Goal: Find contact information: Find contact information

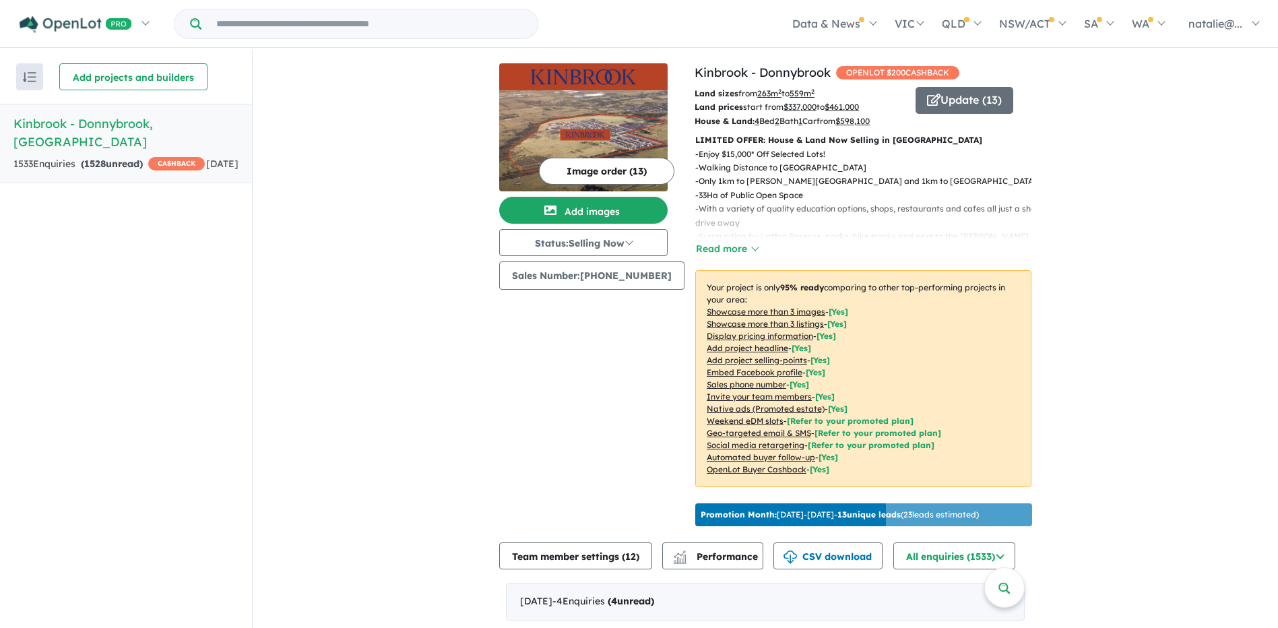
scroll to position [2, 0]
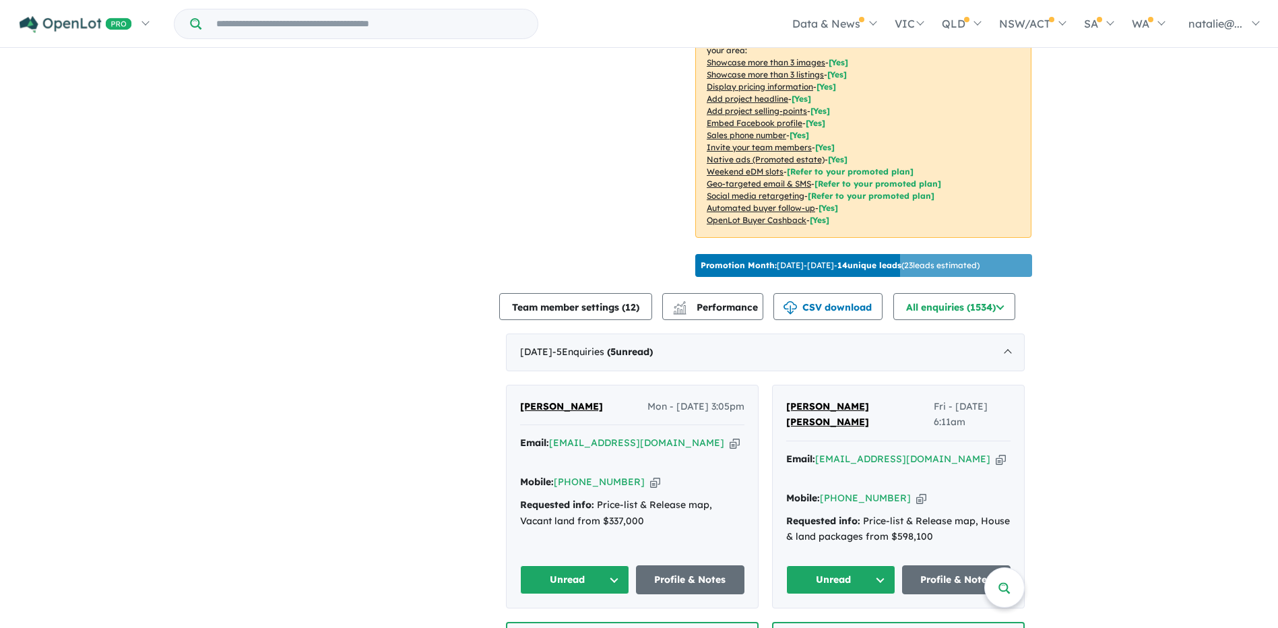
scroll to position [265, 0]
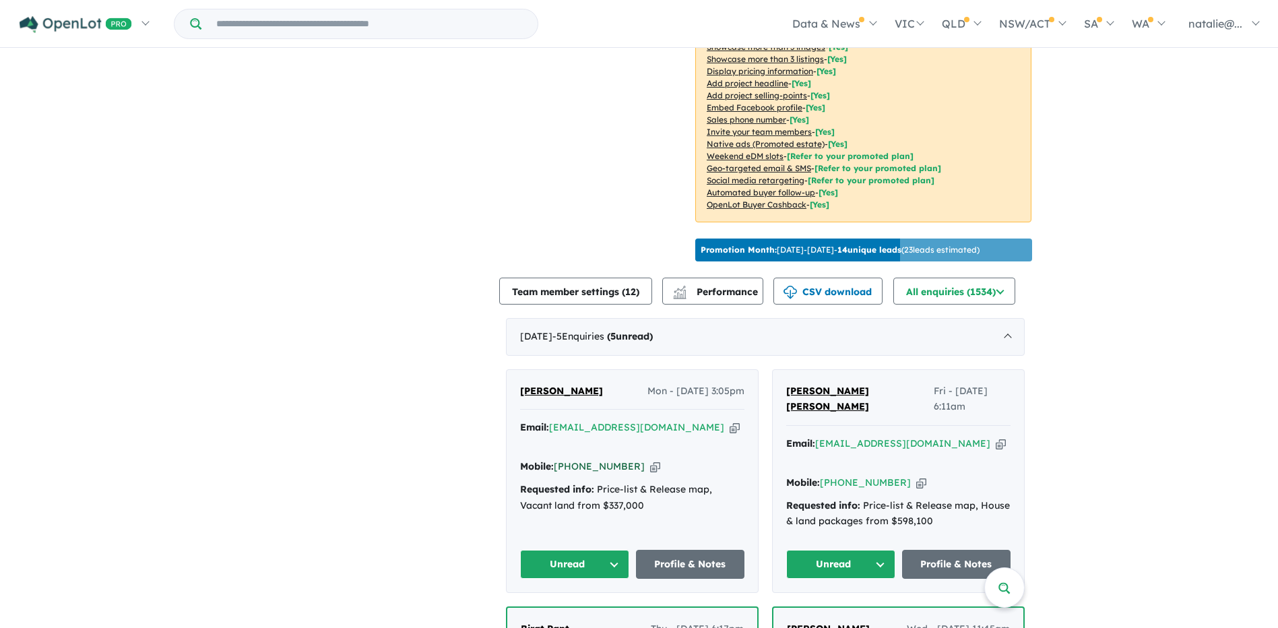
drag, startPoint x: 630, startPoint y: 463, endPoint x: 575, endPoint y: 457, distance: 55.5
click at [575, 459] on div "Mobile: +61 451 354 344 Copied!" at bounding box center [632, 467] width 224 height 16
copy link "451 354 344"
drag, startPoint x: 622, startPoint y: 403, endPoint x: 520, endPoint y: 403, distance: 101.7
click at [520, 403] on div "Chamara Fernando Mon - 13/10/2025, 3:05pm" at bounding box center [632, 396] width 224 height 27
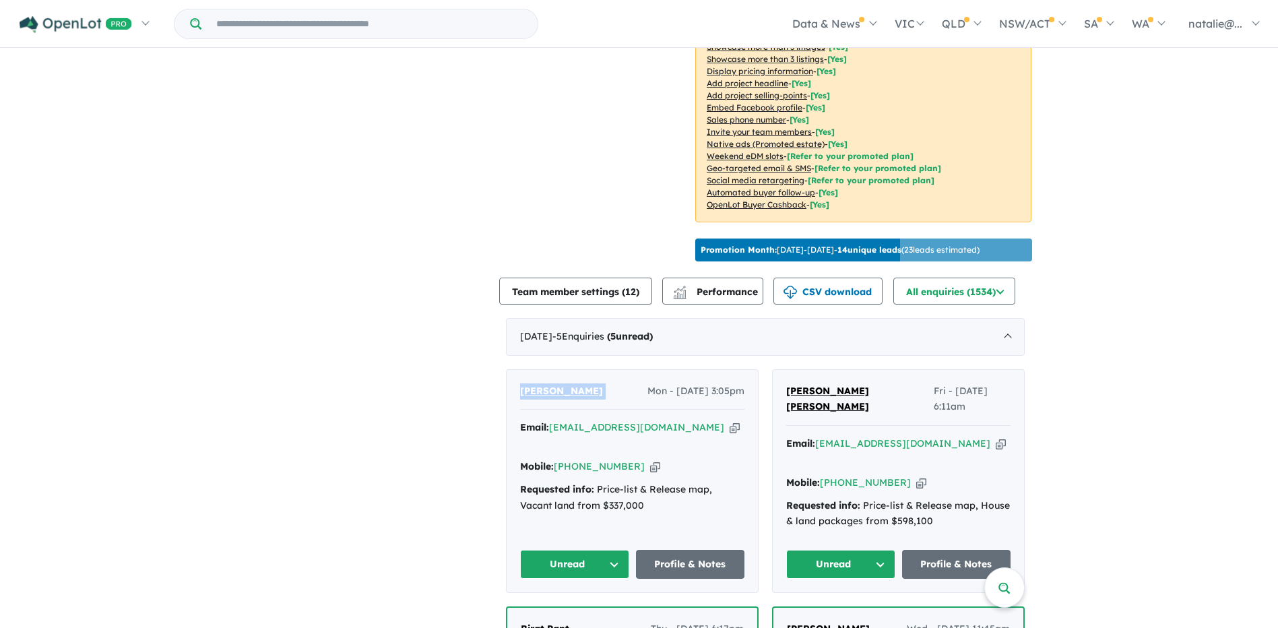
copy span "Chamara Fernando"
